Goal: Information Seeking & Learning: Check status

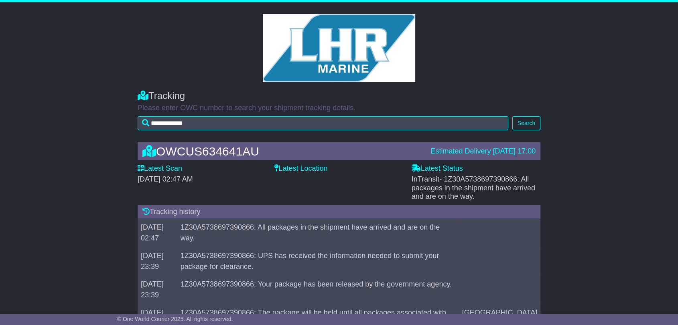
click at [489, 181] on span "- 1Z30A5738697390866: All packages in the shipment have arrived and are on the …" at bounding box center [474, 187] width 124 height 25
copy span "1Z30A5738697390866"
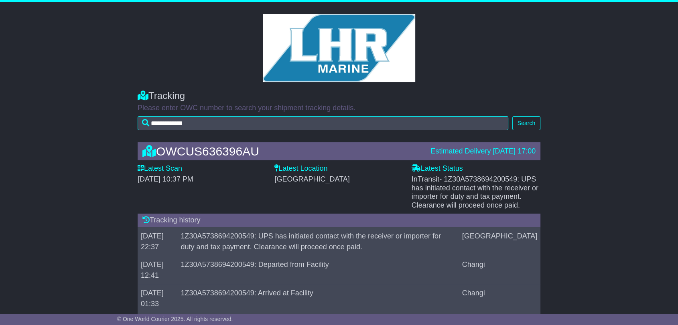
click at [485, 178] on span "- 1Z30A5738694200549: UPS has initiated contact with the receiver or importer f…" at bounding box center [475, 192] width 127 height 34
copy span "1Z30A5738694200549"
